Goal: Task Accomplishment & Management: Complete application form

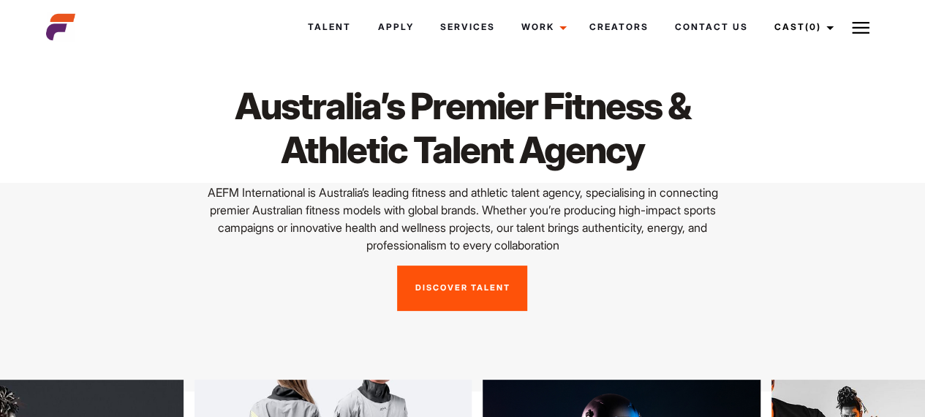
scroll to position [22, 0]
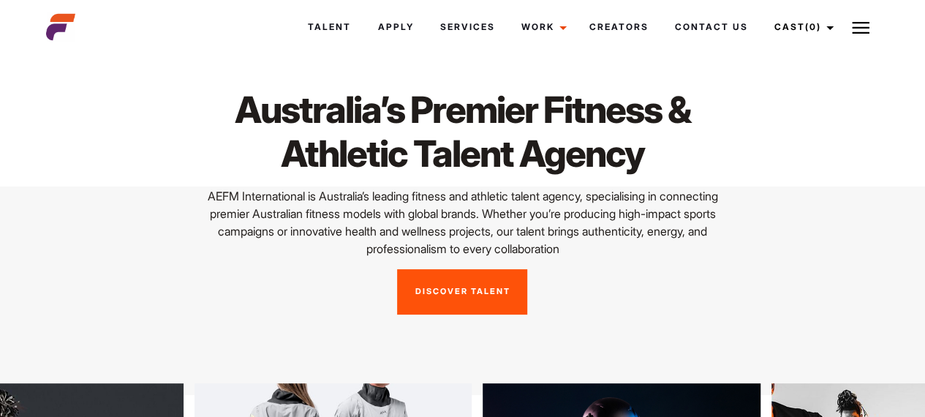
click at [484, 290] on link "Discover Talent" at bounding box center [462, 291] width 130 height 45
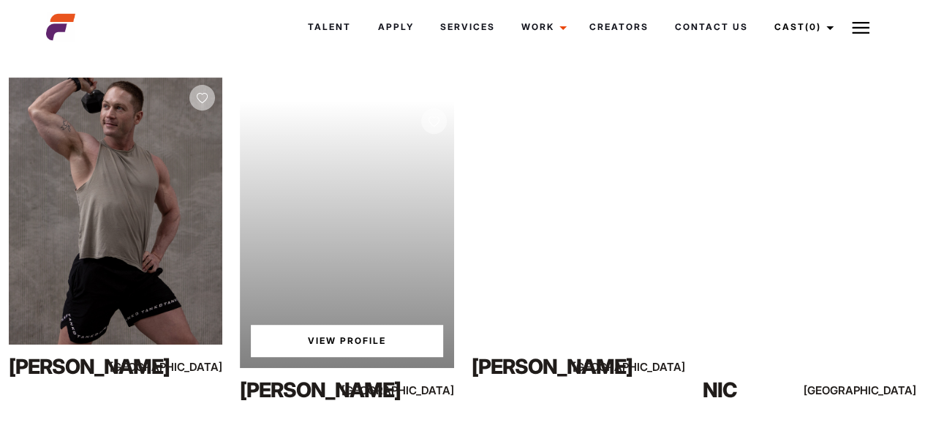
scroll to position [249, 0]
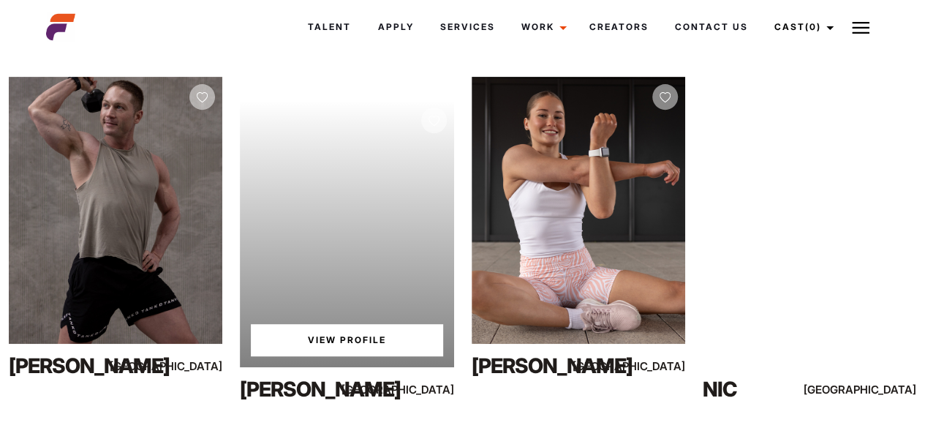
click at [303, 327] on link "View Profile" at bounding box center [347, 340] width 192 height 32
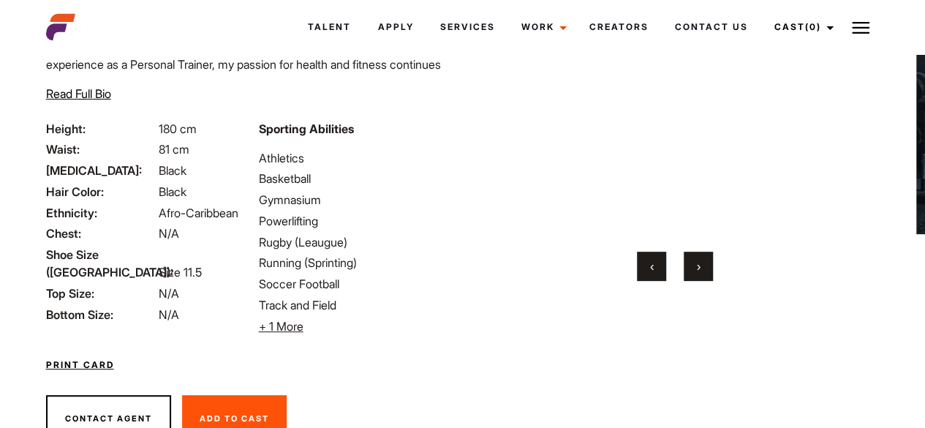
scroll to position [181, 0]
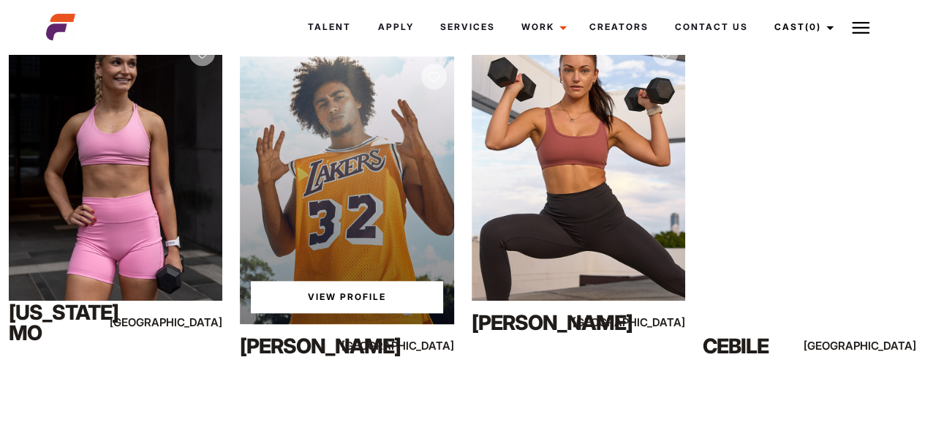
scroll to position [604, 0]
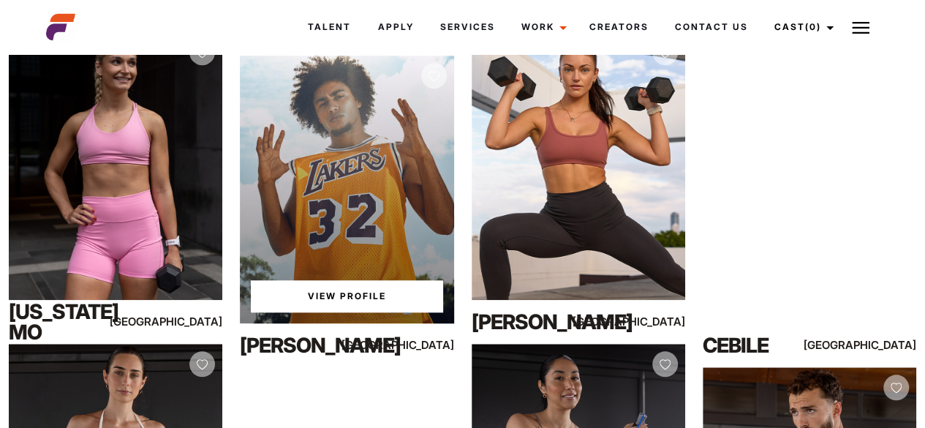
click at [411, 298] on link "View Profile" at bounding box center [347, 296] width 192 height 32
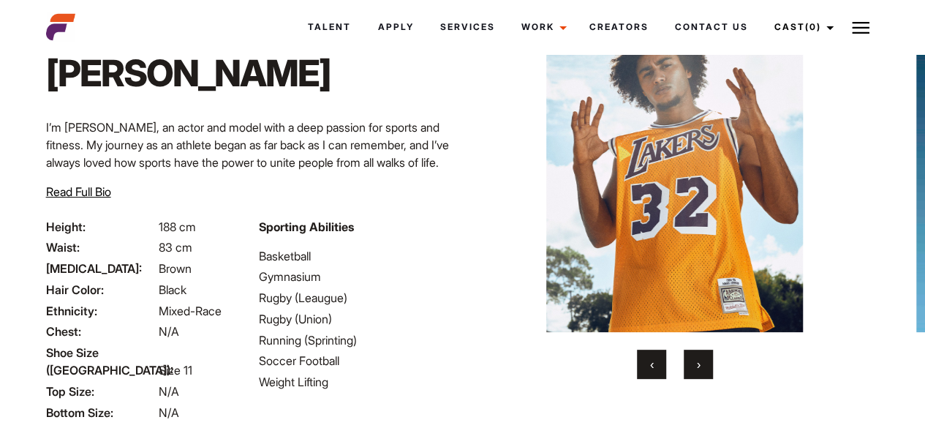
scroll to position [83, 0]
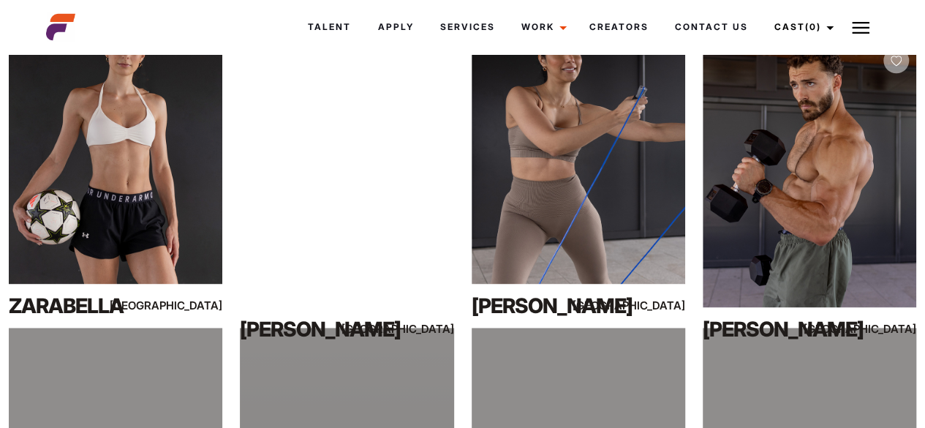
scroll to position [878, 0]
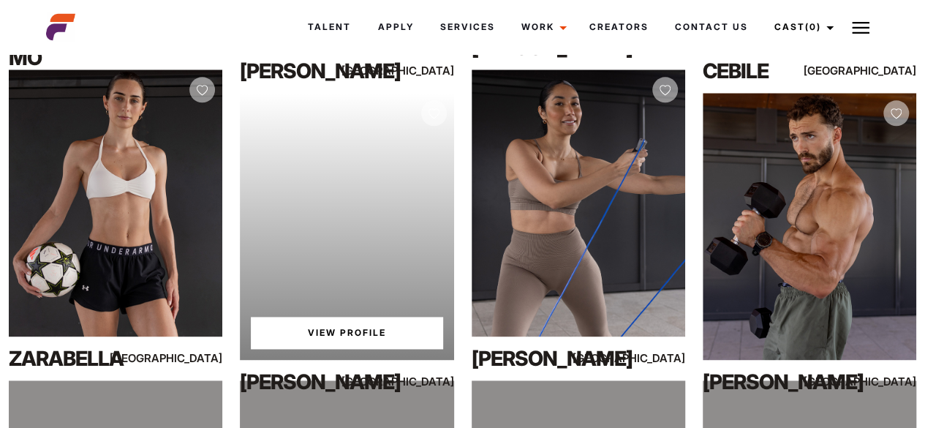
click at [358, 338] on link "View Profile" at bounding box center [347, 333] width 192 height 32
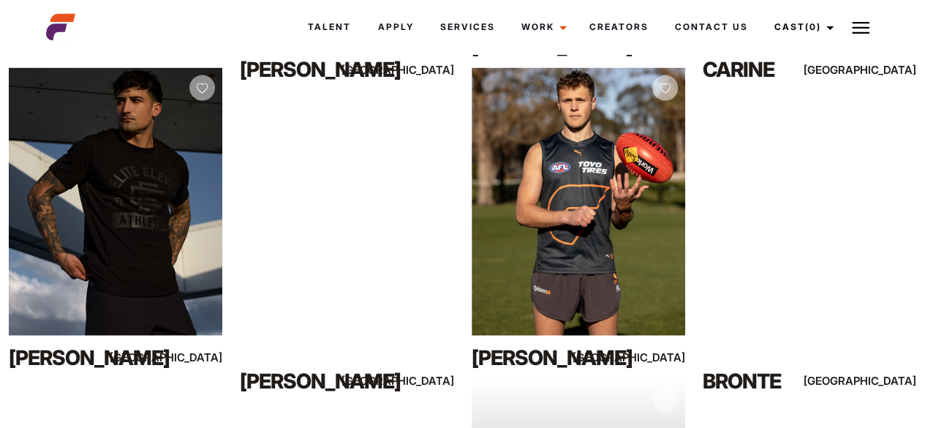
scroll to position [1501, 0]
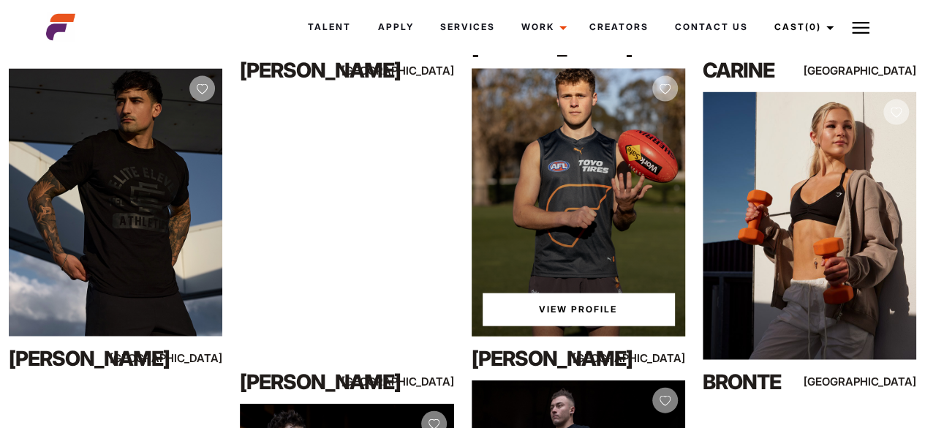
click at [609, 310] on link "View Profile" at bounding box center [579, 309] width 192 height 32
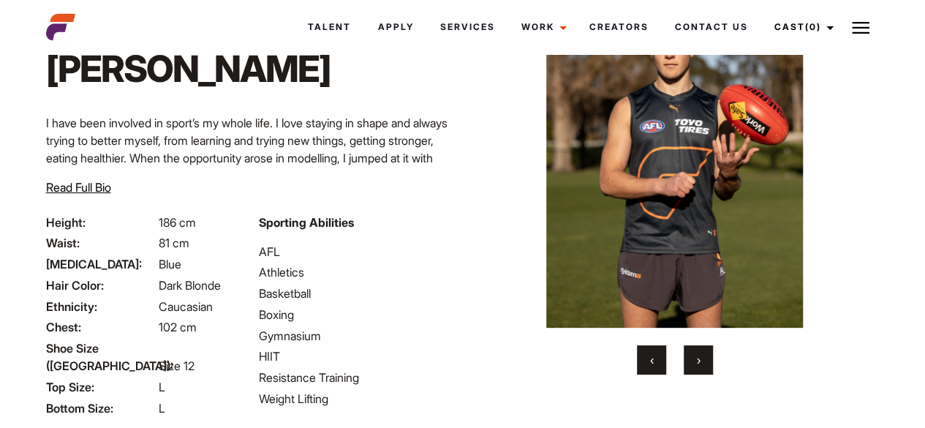
scroll to position [88, 0]
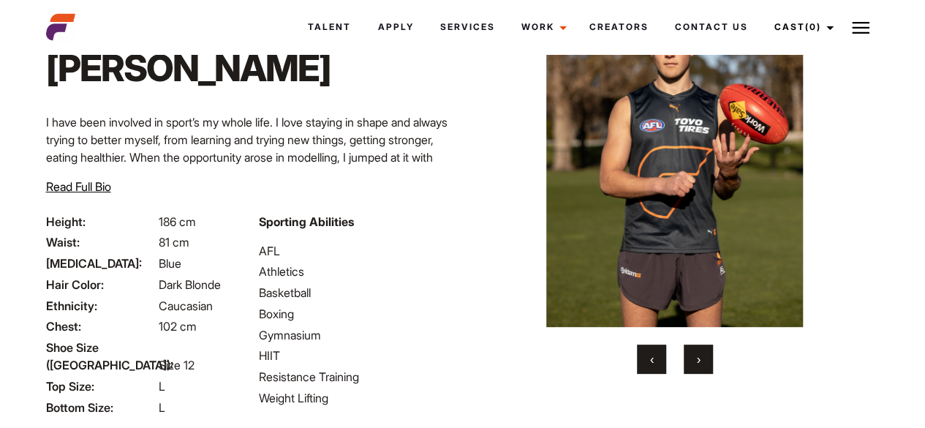
click at [711, 363] on button "›" at bounding box center [698, 358] width 29 height 29
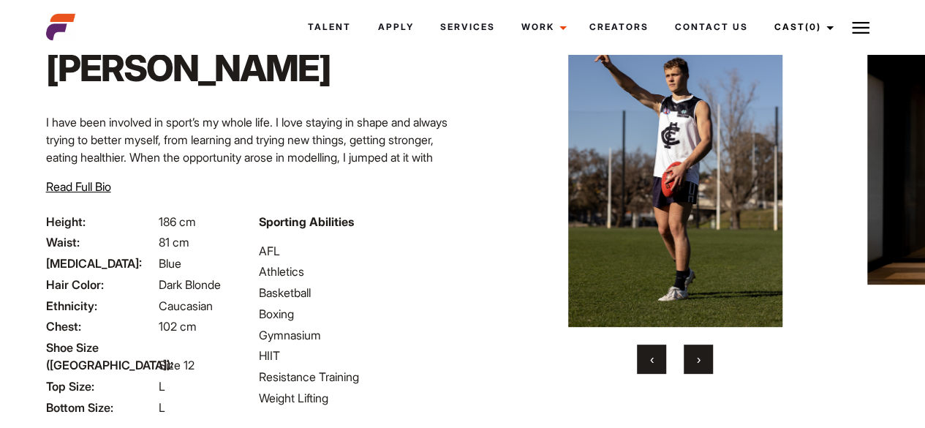
click at [711, 363] on button "›" at bounding box center [698, 358] width 29 height 29
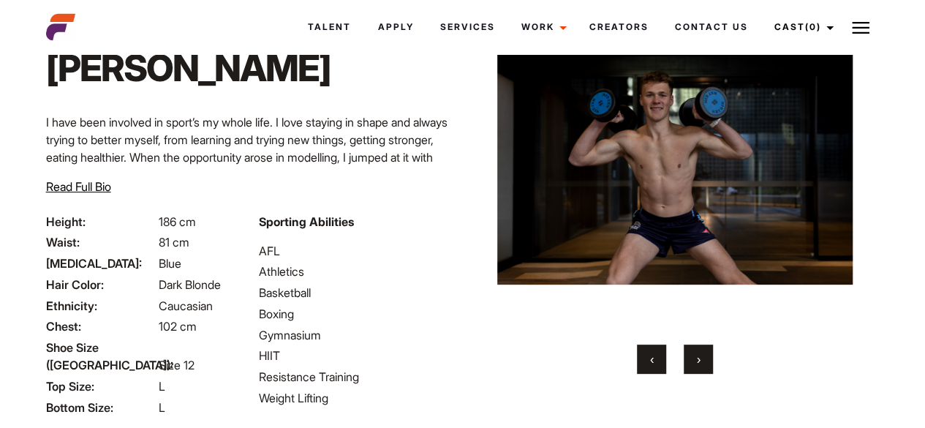
click at [711, 363] on button "›" at bounding box center [698, 358] width 29 height 29
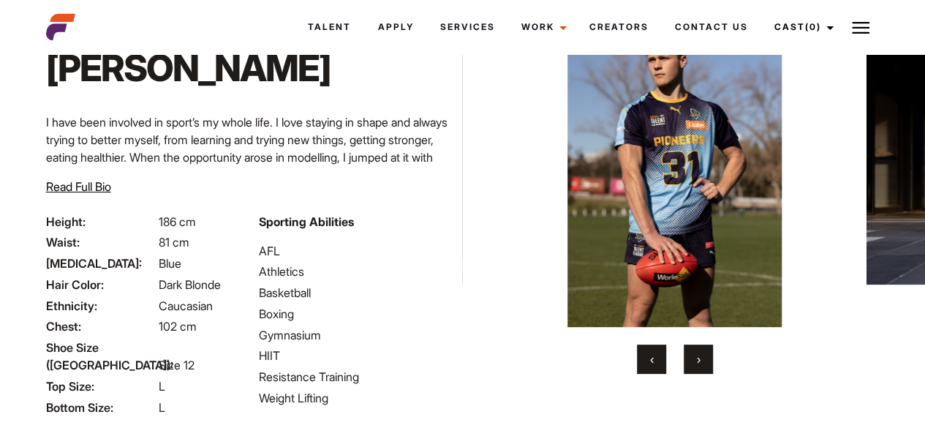
click at [711, 363] on button "›" at bounding box center [698, 358] width 29 height 29
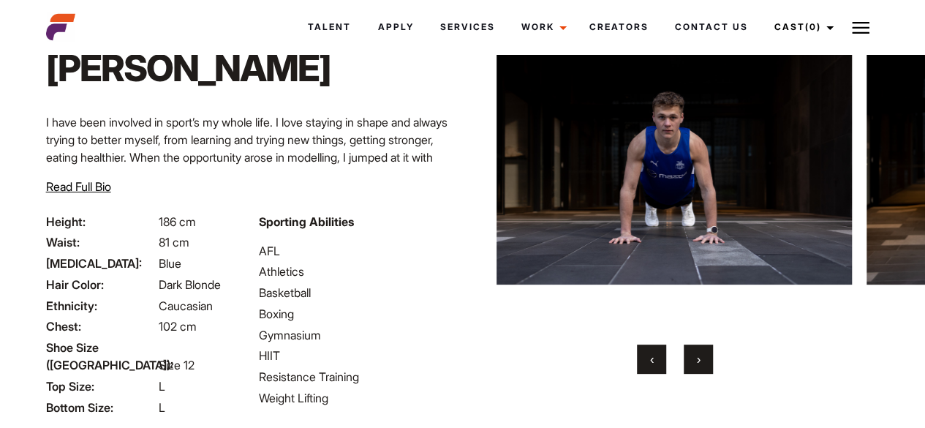
click at [711, 363] on button "›" at bounding box center [698, 358] width 29 height 29
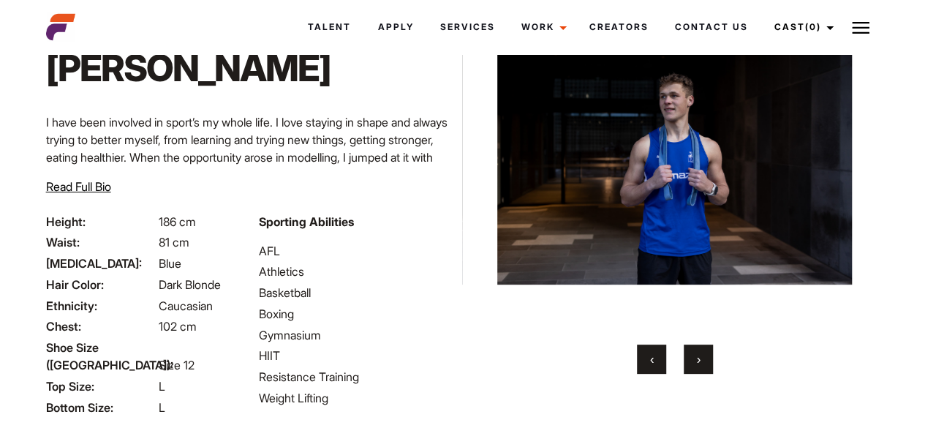
click at [711, 363] on button "›" at bounding box center [698, 358] width 29 height 29
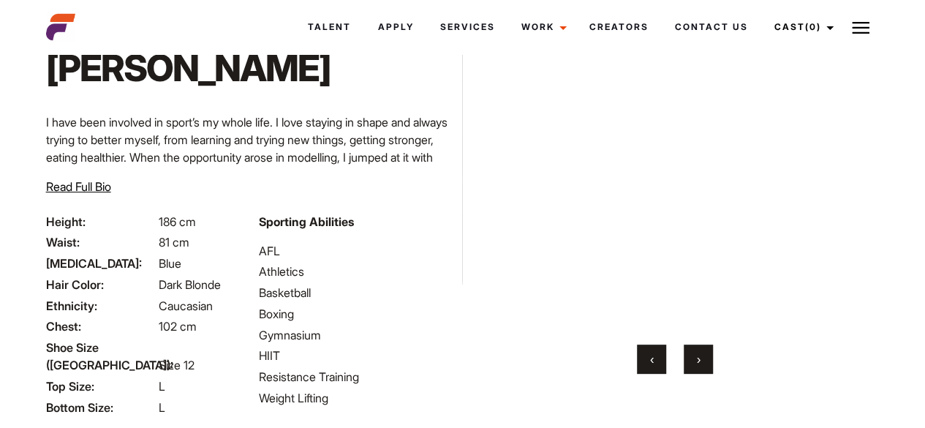
click at [711, 363] on button "›" at bounding box center [698, 358] width 29 height 29
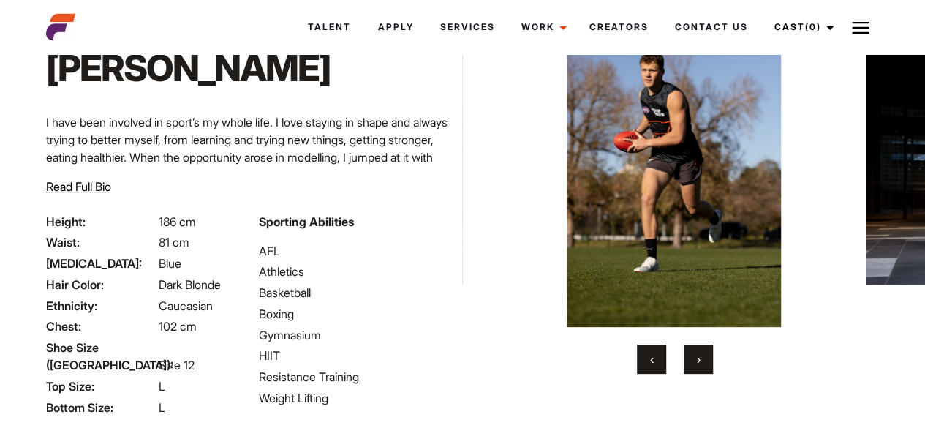
click at [711, 363] on button "›" at bounding box center [698, 358] width 29 height 29
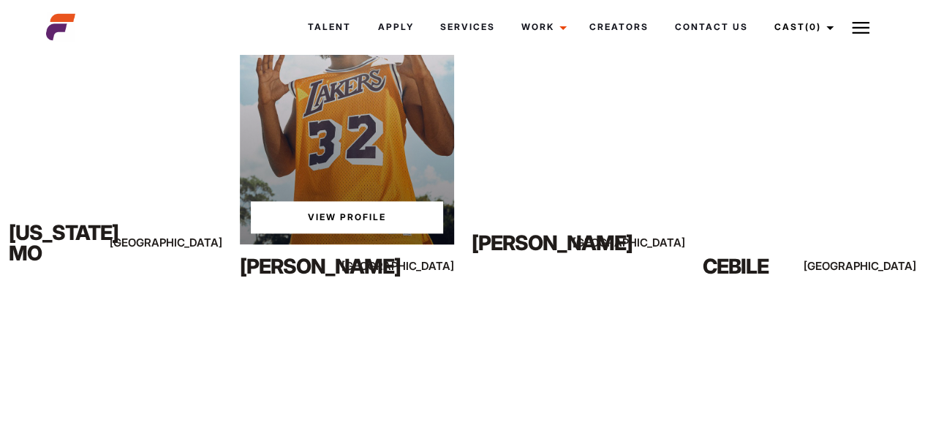
scroll to position [522, 0]
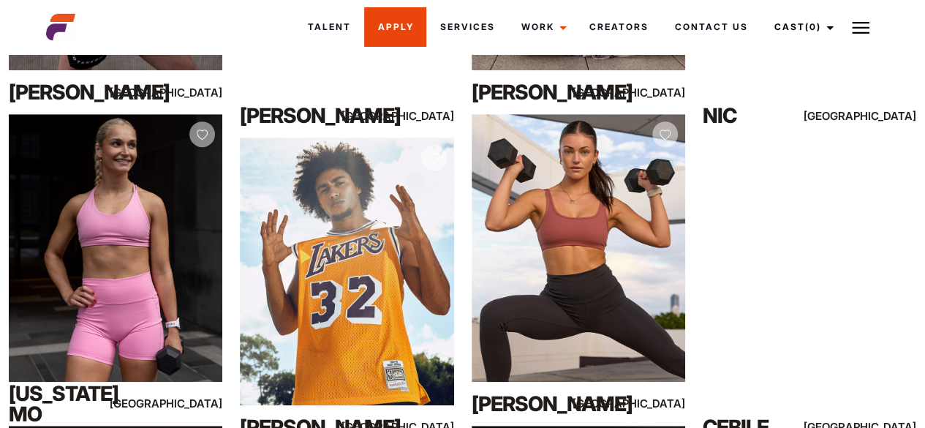
click at [399, 39] on link "Apply" at bounding box center [395, 26] width 62 height 39
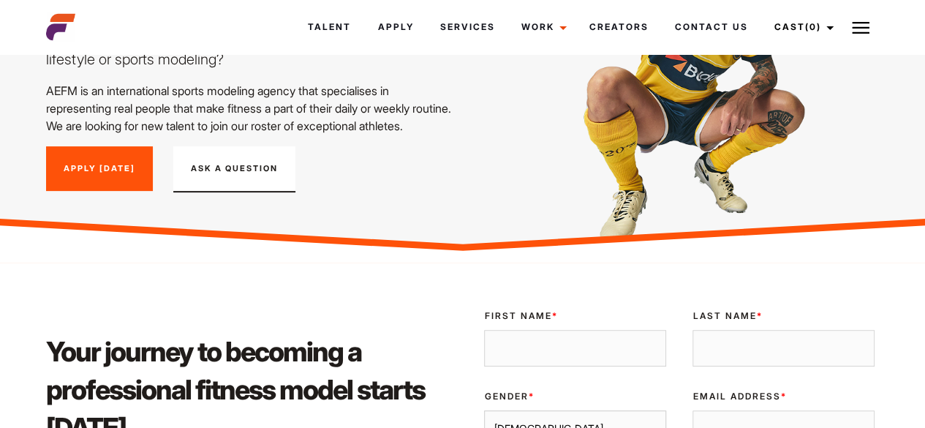
scroll to position [325, 0]
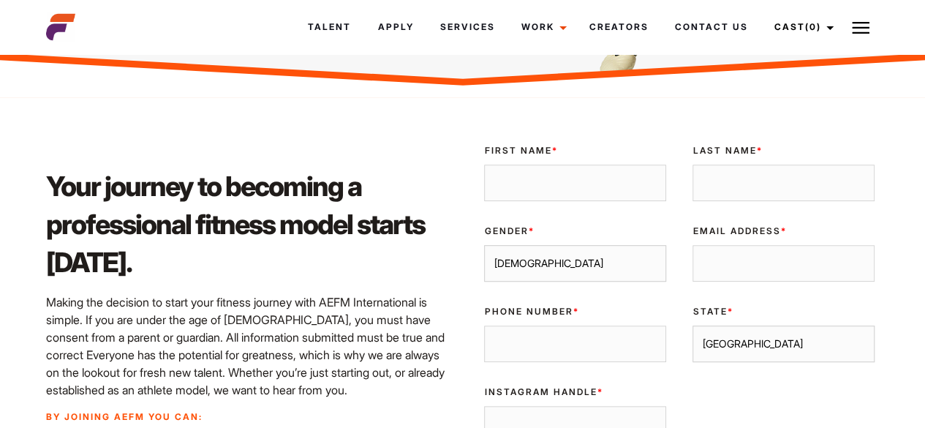
click at [573, 201] on input "First Name *" at bounding box center [575, 183] width 182 height 37
type input "Gregory"
click at [797, 194] on input "Last Name *" at bounding box center [784, 183] width 182 height 37
type input "CHAN CHUNG FONG"
click at [834, 282] on input "Email Address *" at bounding box center [784, 263] width 182 height 37
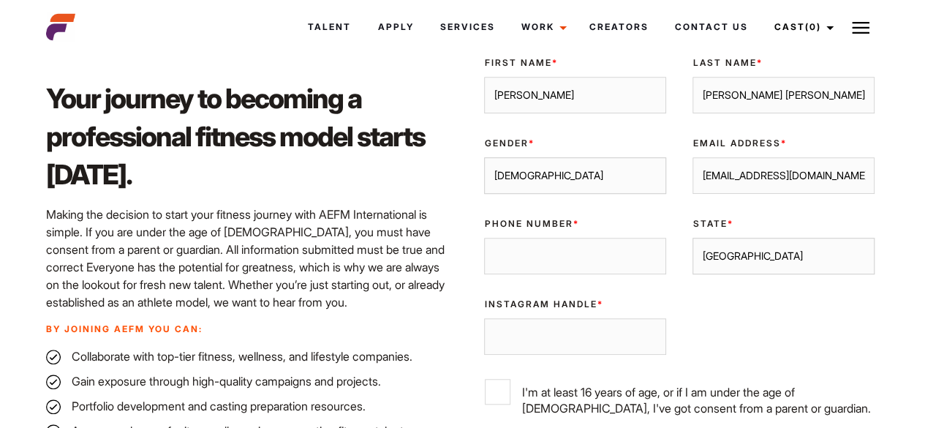
scroll to position [414, 0]
type input "gregorychancf@gmail.com"
click at [546, 249] on div "Phone Number *" at bounding box center [575, 245] width 208 height 80
click at [537, 274] on input "Phone Number *" at bounding box center [575, 255] width 182 height 37
type input "0426070175"
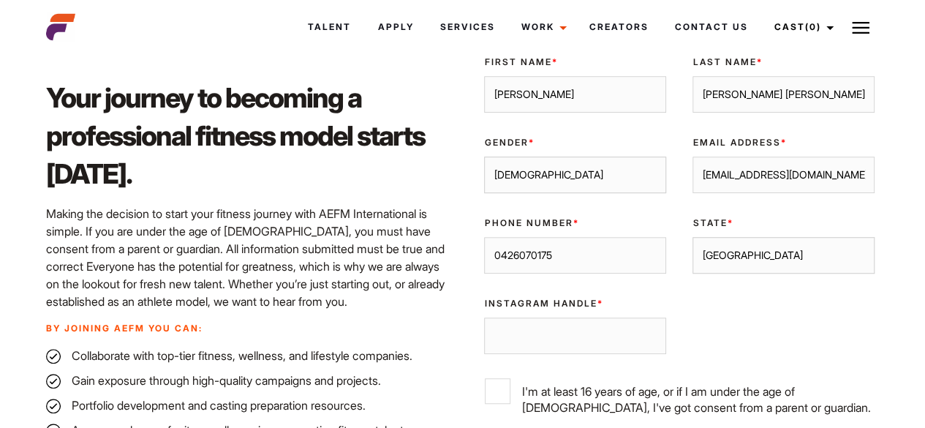
click at [741, 274] on select "Sydney Melbourne Brisbane Gold Coast Adelaide Perth Darwin Queensland Tasmania …" at bounding box center [784, 255] width 182 height 37
select select "[GEOGRAPHIC_DATA]"
click at [693, 255] on select "Sydney Melbourne Brisbane Gold Coast Adelaide Perth Darwin Queensland Tasmania …" at bounding box center [784, 255] width 182 height 37
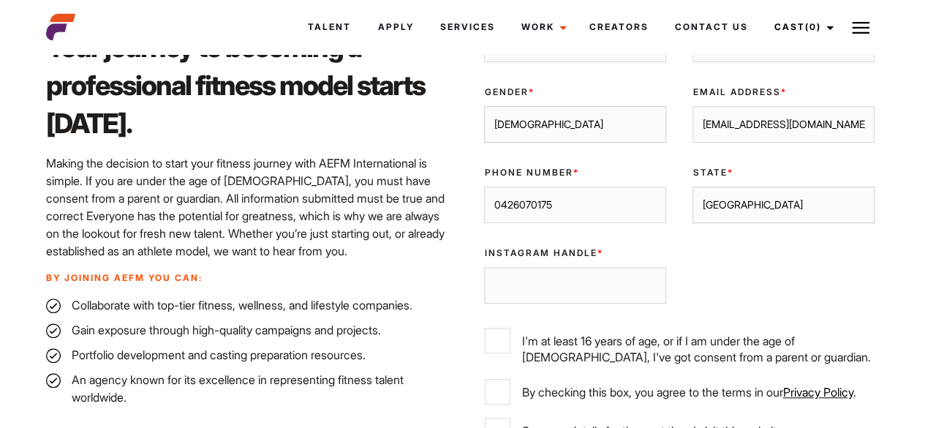
scroll to position [465, 0]
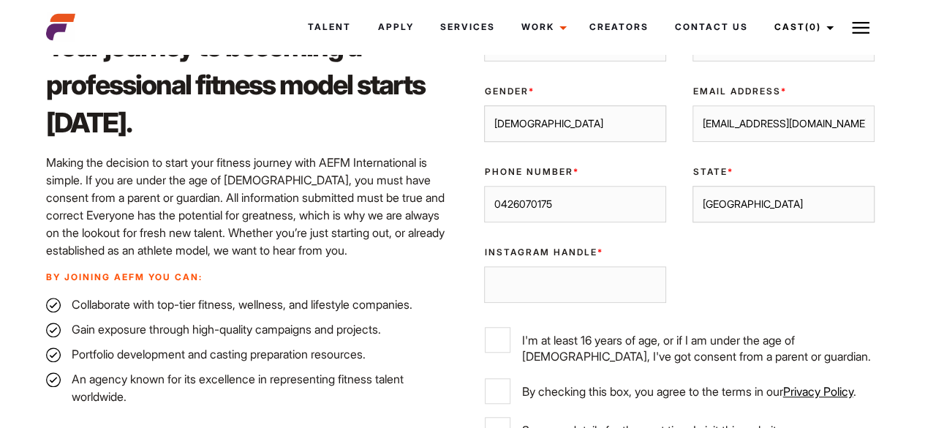
click at [616, 303] on input "Instagram Handle *" at bounding box center [575, 284] width 182 height 37
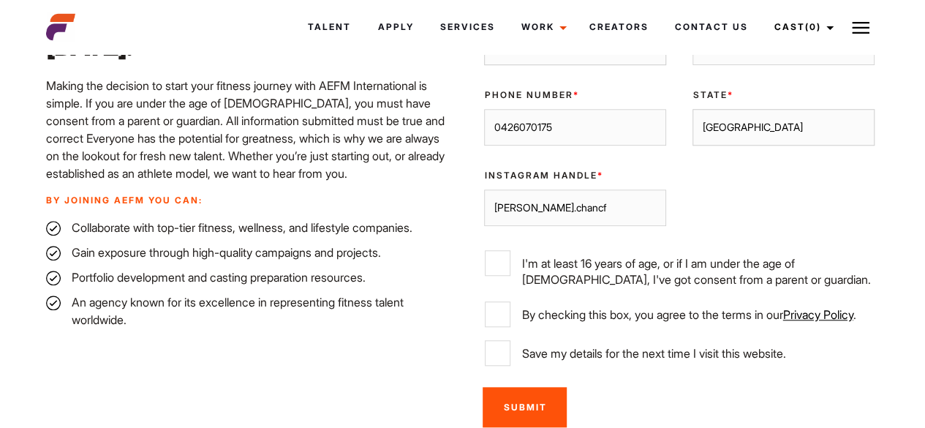
type input "greg.chancf"
click at [506, 276] on input "I'm at least 16 years of age, or if I am under the age of 18, I've got consent …" at bounding box center [498, 263] width 26 height 26
checkbox input "true"
click at [504, 327] on input "By checking this box, you agree to the terms in our Privacy Policy ." at bounding box center [498, 314] width 26 height 26
checkbox input "true"
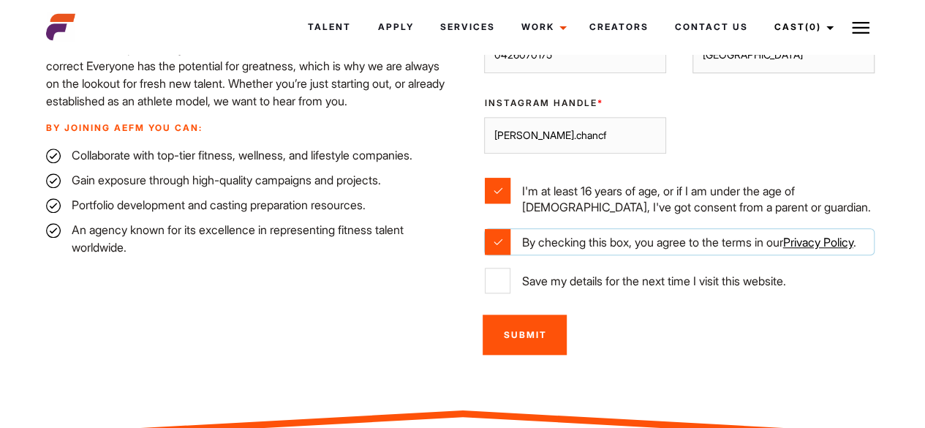
scroll to position [615, 0]
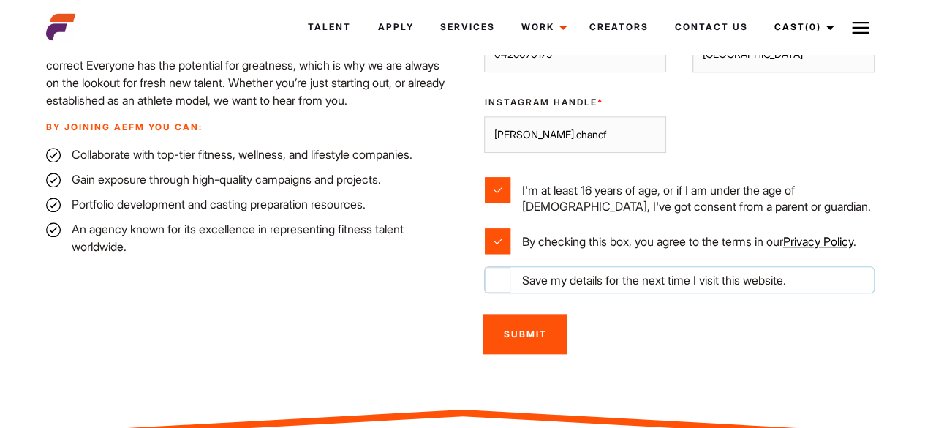
click at [499, 293] on input "Save my details for the next time I visit this website." at bounding box center [498, 280] width 26 height 26
checkbox input "true"
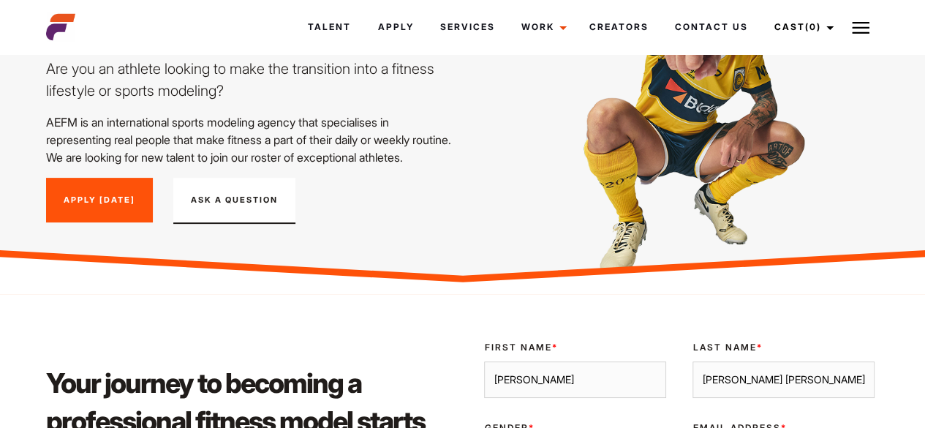
scroll to position [0, 0]
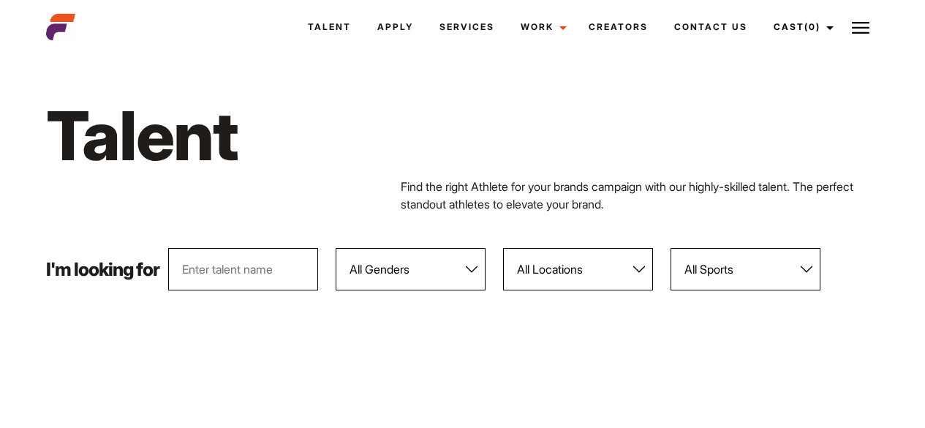
scroll to position [1455, 0]
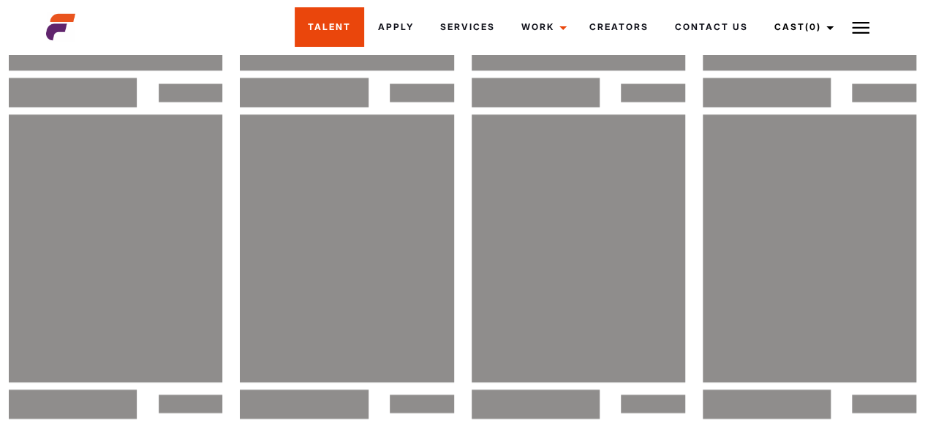
click at [320, 29] on link "Talent" at bounding box center [329, 26] width 69 height 39
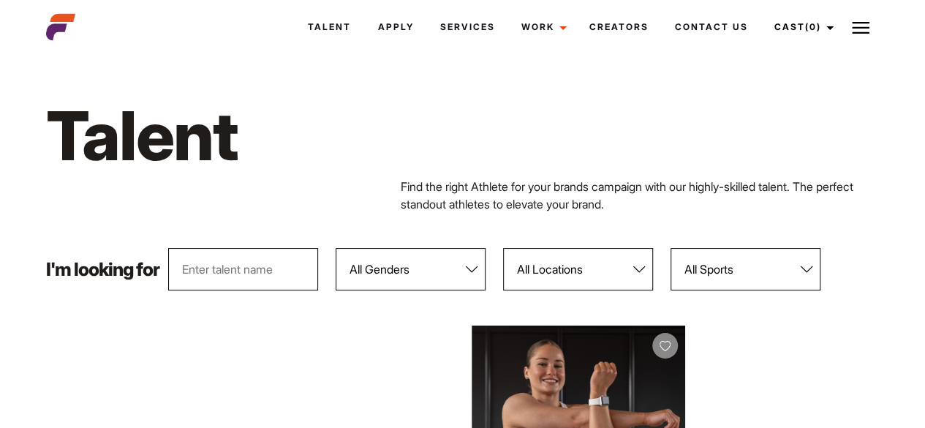
scroll to position [173, 0]
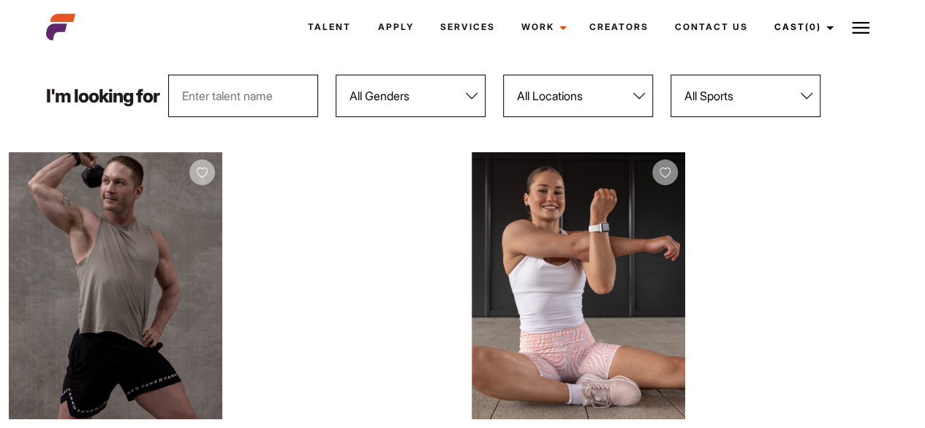
click at [758, 105] on select "All Sports 100 Meter Butterfly Acrobatics Aerial awareness Aerobics AFL Aflw Am…" at bounding box center [746, 96] width 150 height 42
select select "16"
click at [671, 75] on select "All Sports 100 Meter Butterfly Acrobatics Aerial awareness Aerobics AFL Aflw Am…" at bounding box center [746, 96] width 150 height 42
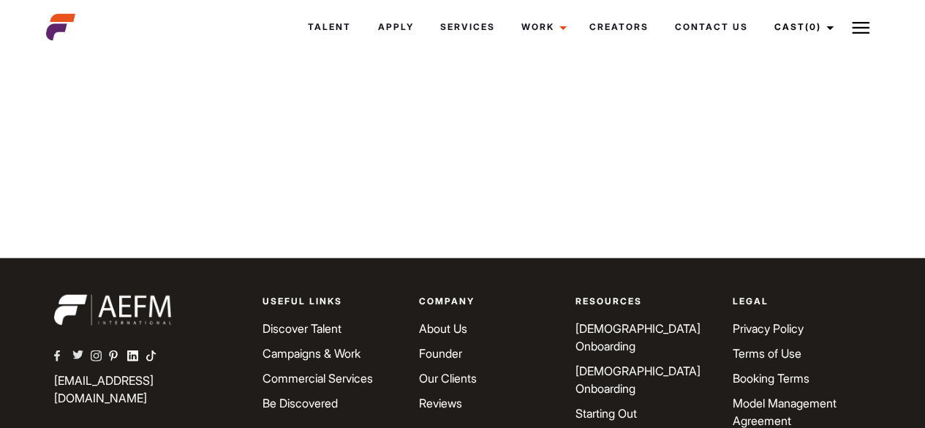
scroll to position [2758, 0]
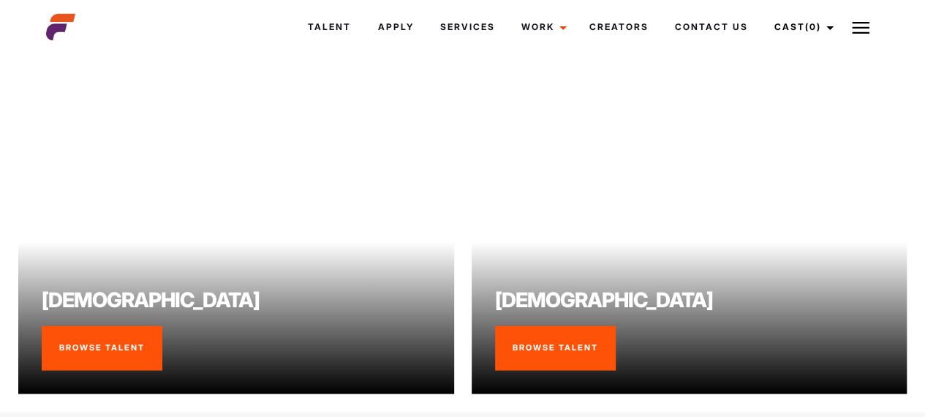
scroll to position [1039, 0]
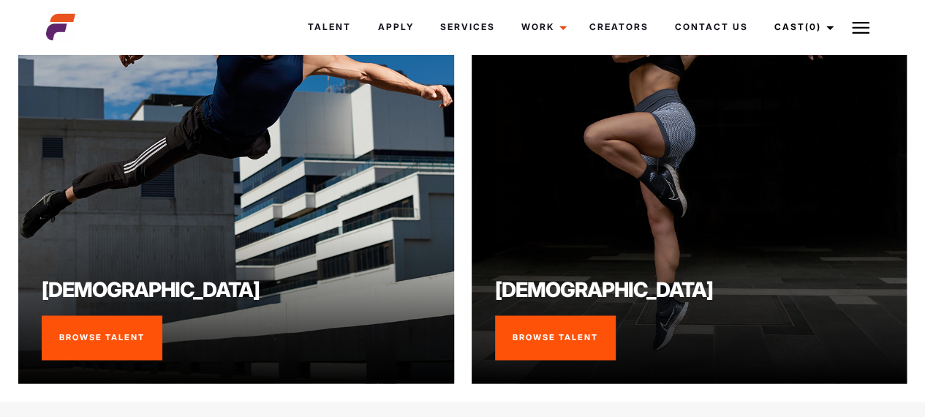
click at [141, 328] on link "Browse Talent" at bounding box center [102, 337] width 121 height 45
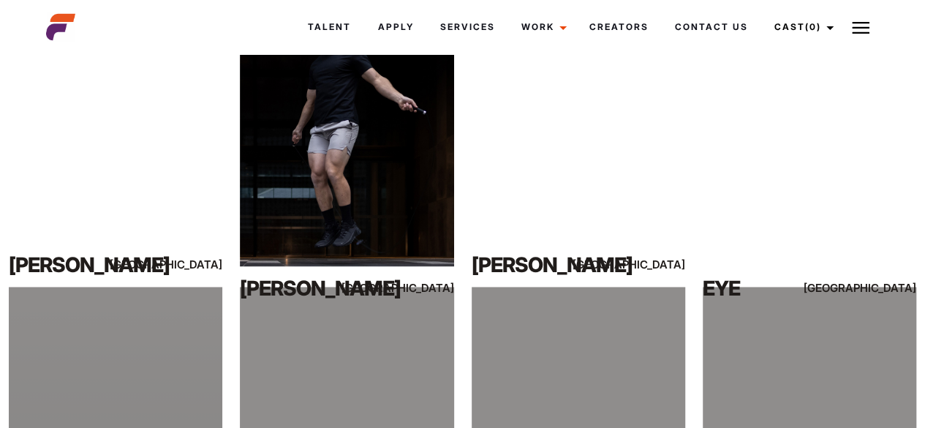
scroll to position [910, 0]
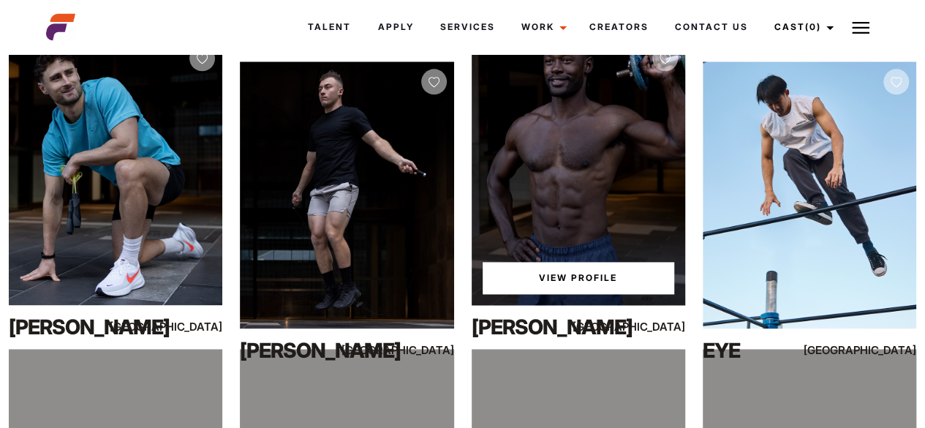
click at [579, 247] on div "View Profile" at bounding box center [579, 171] width 214 height 267
click at [567, 279] on link "View Profile" at bounding box center [579, 278] width 192 height 32
